Goal: Use online tool/utility: Utilize a website feature to perform a specific function

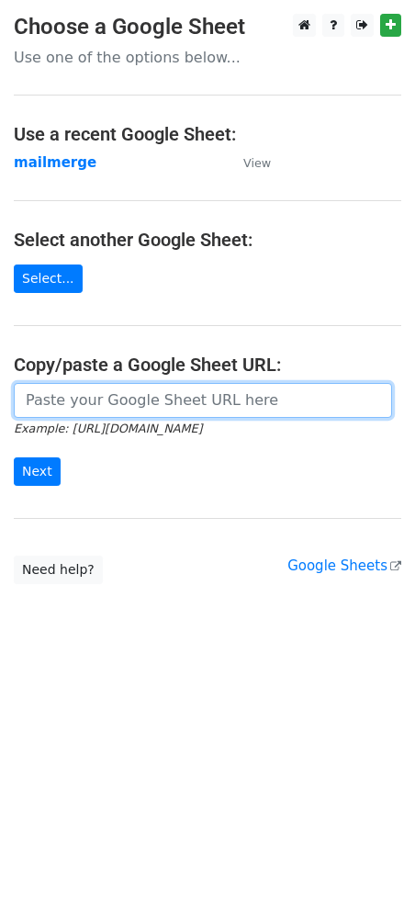
click at [122, 409] on input "url" at bounding box center [203, 400] width 378 height 35
paste input "[URL][DOMAIN_NAME]"
type input "[URL][DOMAIN_NAME]"
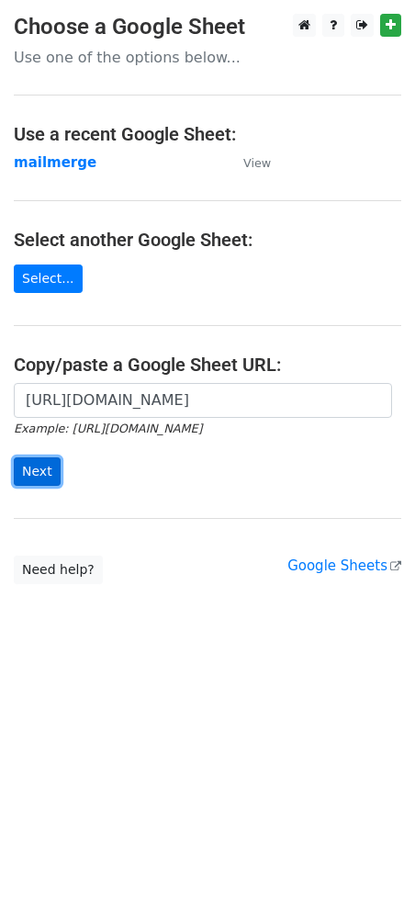
scroll to position [0, 0]
click at [31, 460] on input "Next" at bounding box center [37, 471] width 47 height 28
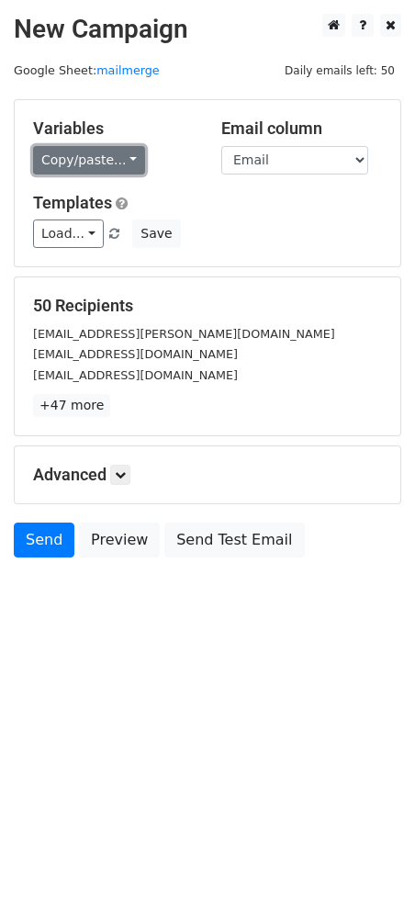
click at [119, 164] on link "Copy/paste..." at bounding box center [89, 160] width 112 height 28
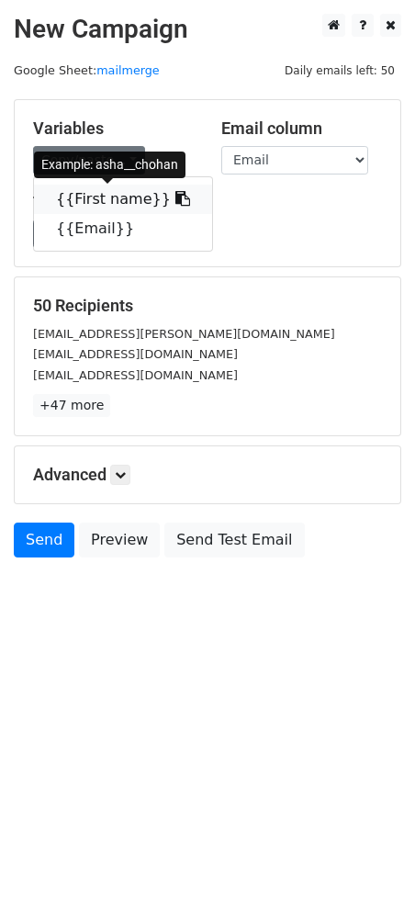
click at [84, 194] on link "{{First name}}" at bounding box center [123, 199] width 178 height 29
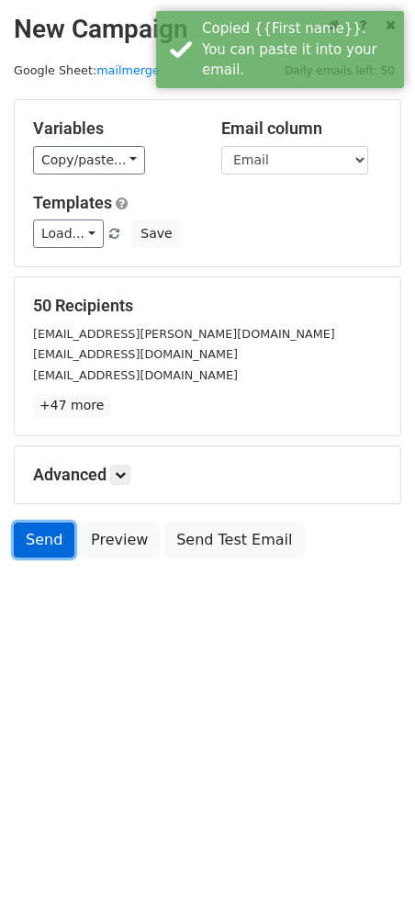
click at [30, 540] on link "Send" at bounding box center [44, 540] width 61 height 35
